Goal: Navigation & Orientation: Find specific page/section

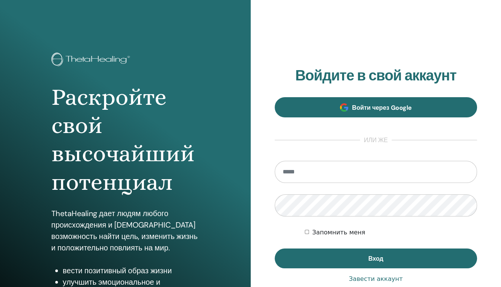
click at [338, 108] on link "Войти через Google" at bounding box center [376, 107] width 203 height 20
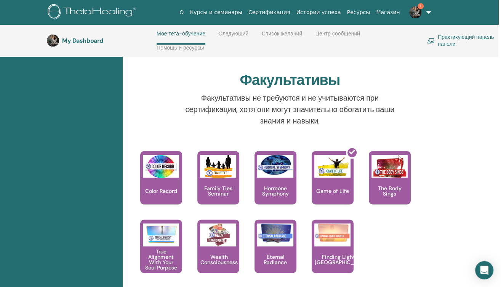
scroll to position [771, 3]
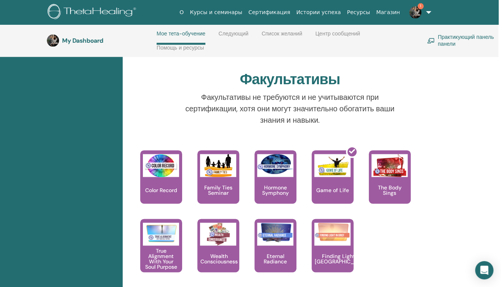
click at [417, 6] on link "1" at bounding box center [418, 12] width 31 height 24
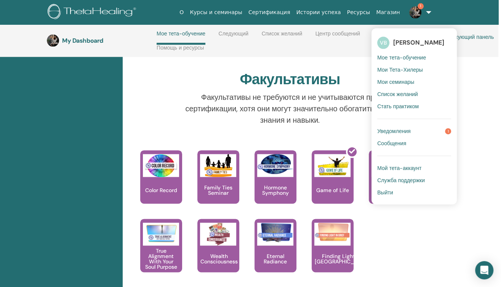
click at [397, 129] on span "Уведомления" at bounding box center [394, 131] width 34 height 7
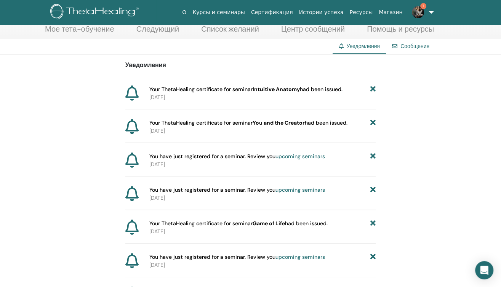
scroll to position [43, 0]
click at [283, 94] on p "2025-09-12" at bounding box center [262, 97] width 227 height 8
click at [391, 11] on link "Магазин" at bounding box center [391, 12] width 30 height 14
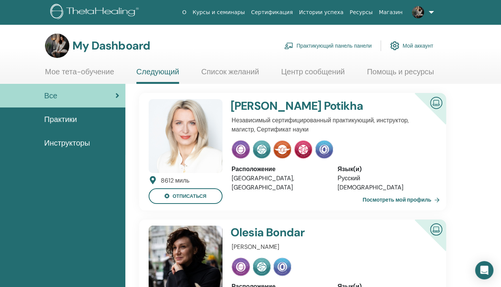
click at [61, 114] on span "Практики" at bounding box center [60, 119] width 33 height 11
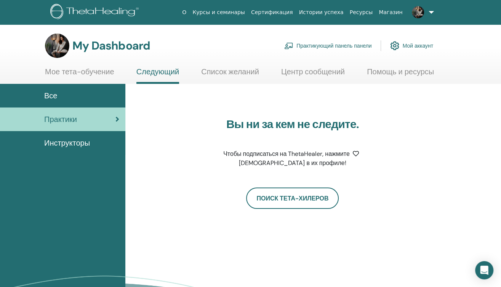
click at [58, 143] on span "Инструкторы" at bounding box center [67, 142] width 46 height 11
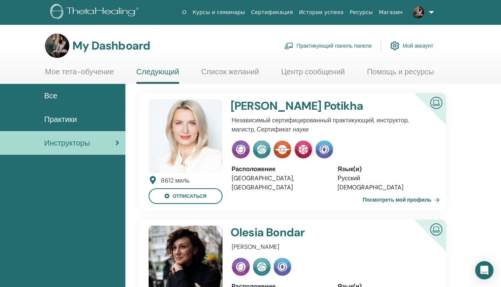
click at [215, 71] on link "Список желаний" at bounding box center [230, 74] width 58 height 15
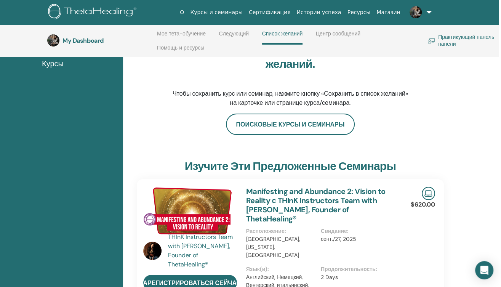
scroll to position [121, 2]
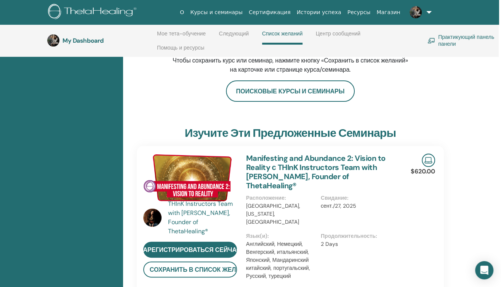
click at [149, 213] on img at bounding box center [152, 217] width 18 height 18
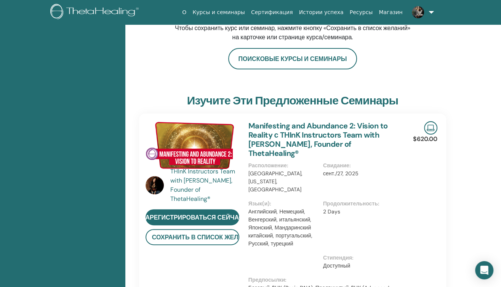
scroll to position [24, 0]
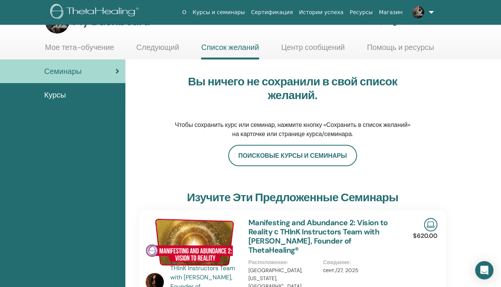
click at [157, 261] on img at bounding box center [193, 242] width 94 height 48
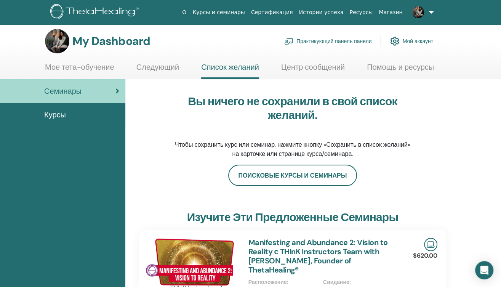
scroll to position [2, 0]
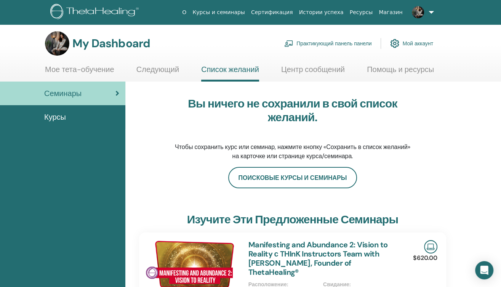
click at [95, 67] on link "Мое тета-обучение" at bounding box center [79, 72] width 69 height 15
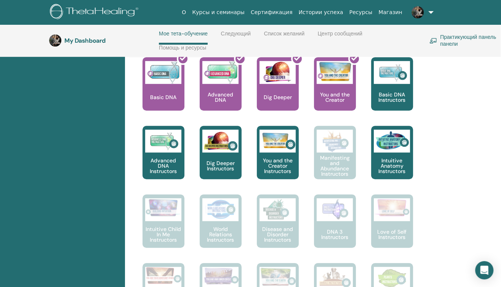
scroll to position [349, 0]
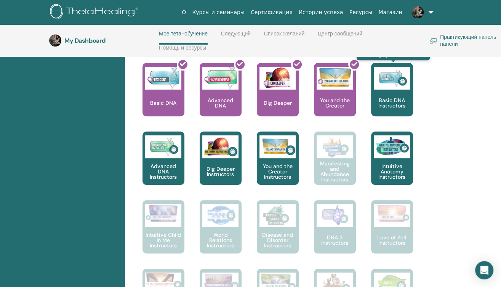
click at [382, 85] on img at bounding box center [392, 78] width 36 height 23
